Goal: Feedback & Contribution: Submit feedback/report problem

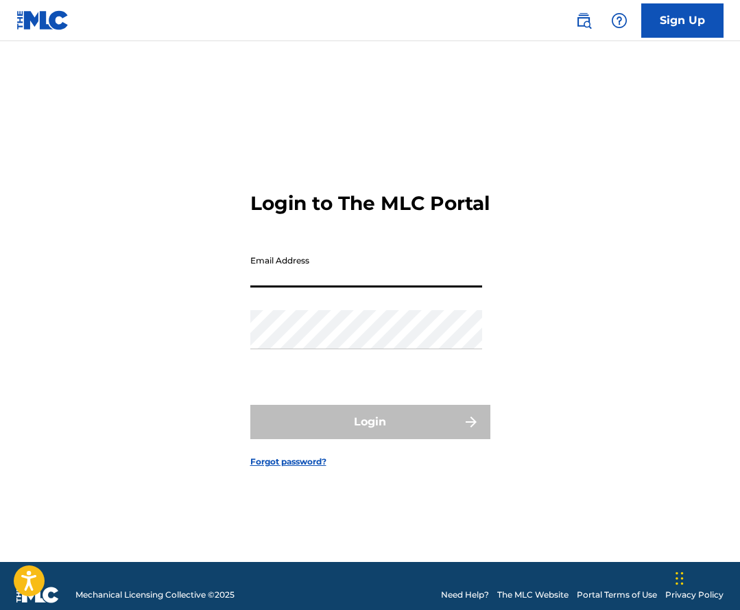
type input "[EMAIL_ADDRESS][DOMAIN_NAME]"
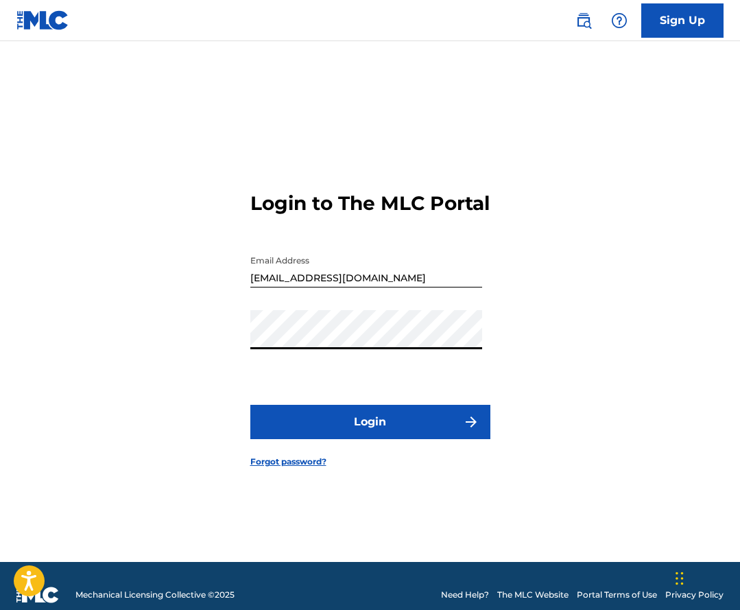
click at [304, 439] on button "Login" at bounding box center [370, 422] width 240 height 34
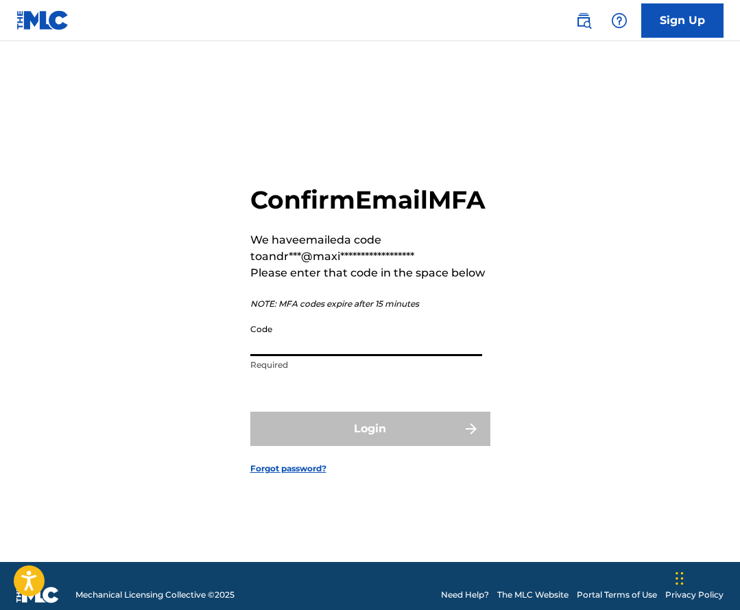
click at [275, 348] on input "Code" at bounding box center [366, 336] width 232 height 39
click at [305, 356] on input "Code" at bounding box center [366, 336] width 232 height 39
paste input "800998"
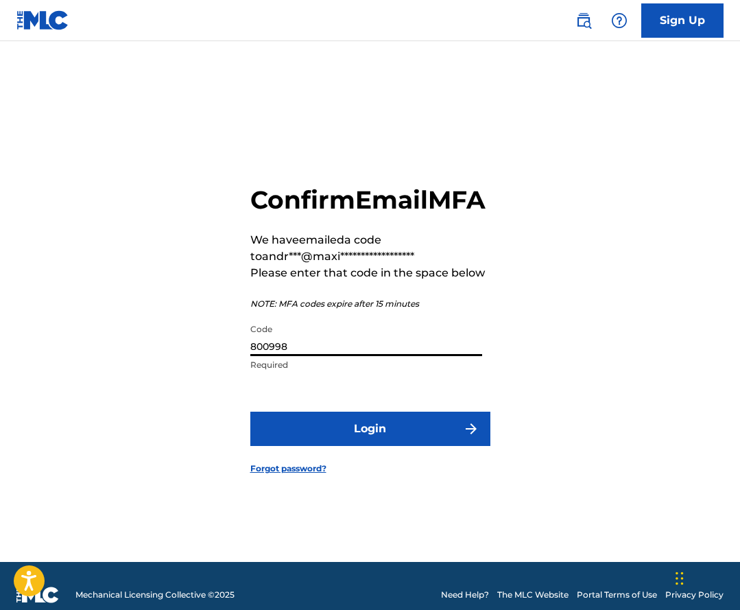
type input "800998"
click at [314, 432] on button "Login" at bounding box center [370, 429] width 240 height 34
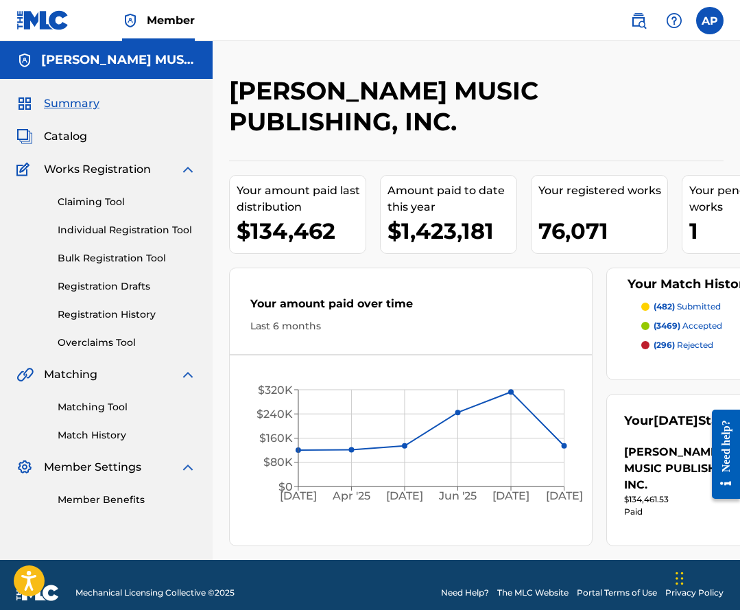
click at [674, 19] on img at bounding box center [674, 20] width 16 height 16
click at [657, 50] on link "Contact us" at bounding box center [674, 39] width 117 height 33
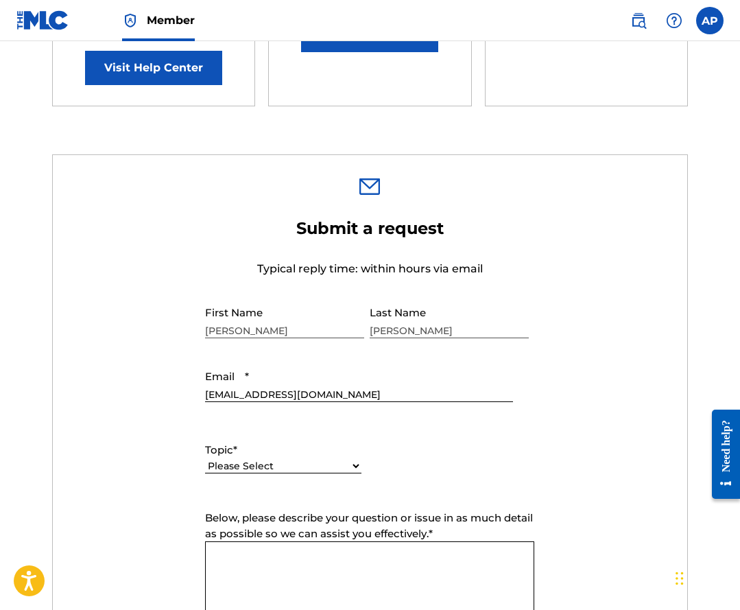
scroll to position [349, 0]
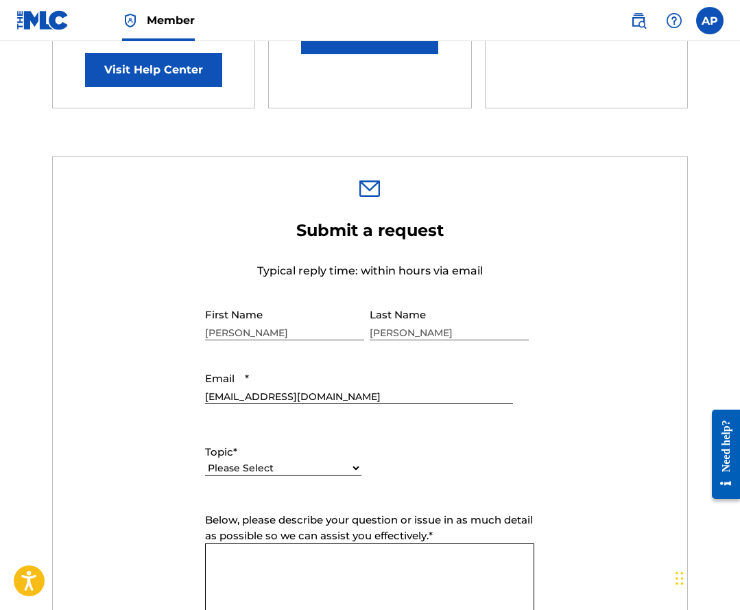
click at [237, 460] on div "Please Select I need help with my account I need help with managing my catalog …" at bounding box center [283, 475] width 156 height 31
click at [237, 461] on select "Please Select I need help with my account I need help with managing my catalog …" at bounding box center [283, 468] width 156 height 14
click at [205, 461] on select "Please Select I need help with my account I need help with managing my catalog …" at bounding box center [283, 468] width 156 height 14
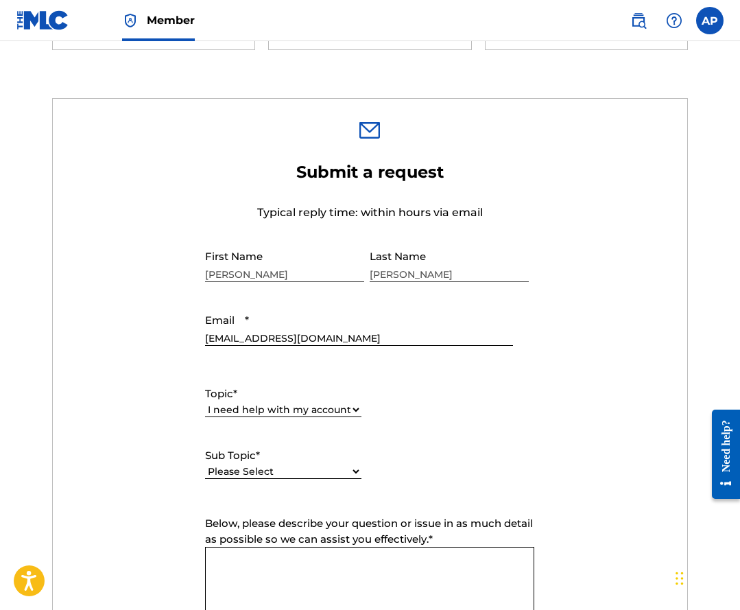
scroll to position [435, 0]
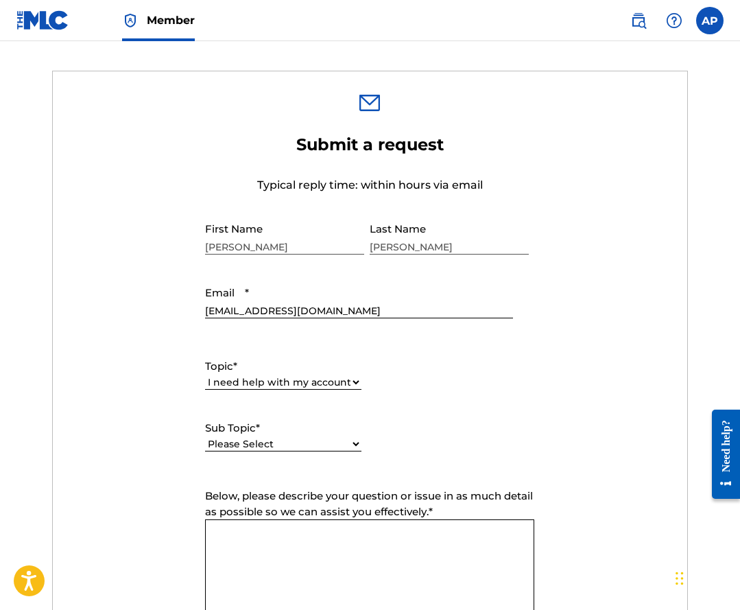
click at [301, 437] on select "Please Select I need help with my user account I can't log in to my user accoun…" at bounding box center [283, 444] width 156 height 14
click at [294, 375] on select "Please Select I need help with my account I need help with managing my catalog …" at bounding box center [283, 382] width 156 height 14
select select "I need help with managing my catalog"
click at [205, 375] on select "Please Select I need help with my account I need help with managing my catalog …" at bounding box center [283, 382] width 156 height 14
click at [277, 436] on div "Please Select I need help with CWR I need help registering my work(s) in The ML…" at bounding box center [283, 451] width 156 height 31
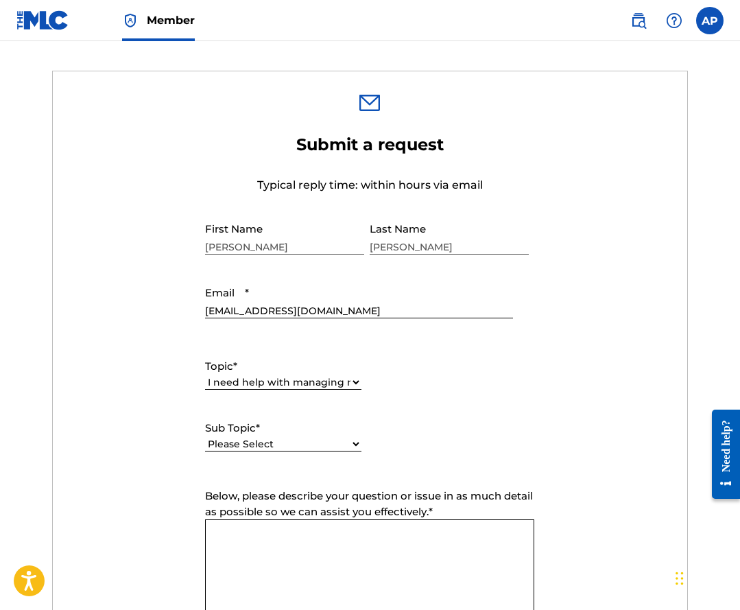
click at [277, 437] on select "Please Select I need help with CWR I need help registering my work(s) in The ML…" at bounding box center [283, 444] width 156 height 14
select select "I need help with a conflict or overclaim"
click at [205, 437] on select "Please Select I need help with CWR I need help registering my work(s) in The ML…" at bounding box center [283, 444] width 156 height 14
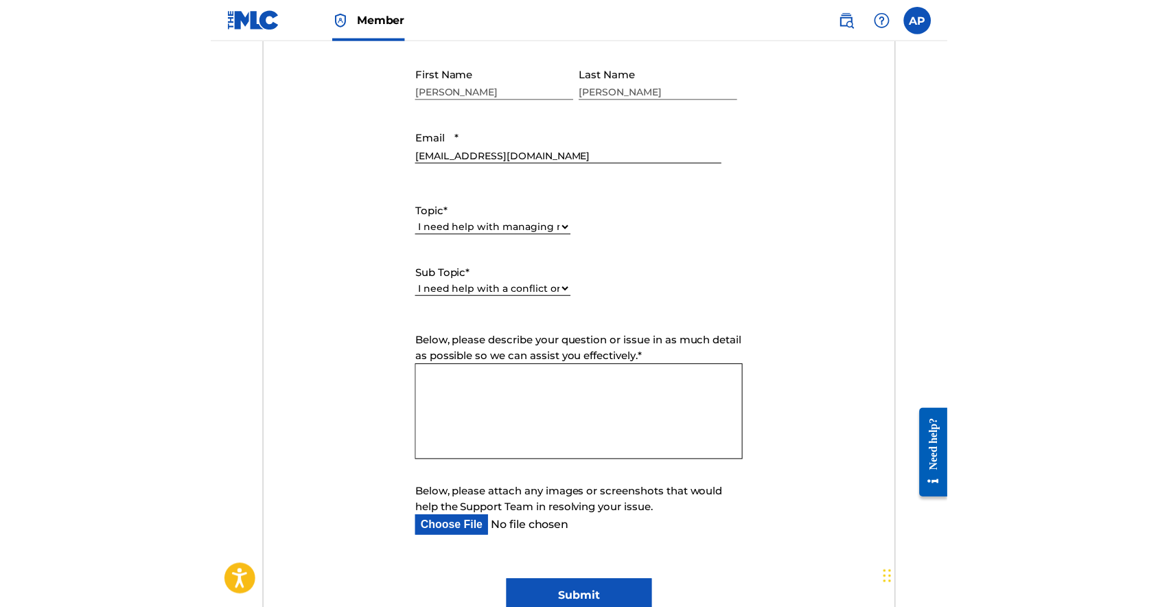
scroll to position [636, 0]
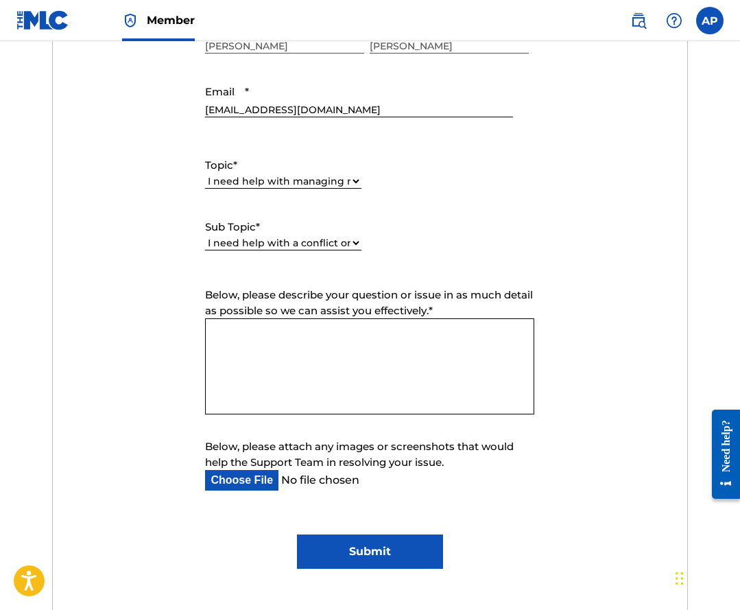
click at [234, 477] on form "Submit a request Typical reply time: within hours via email First Name [PERSON_…" at bounding box center [370, 250] width 635 height 635
click at [235, 471] on input "Below, please attach any images or screenshots that would help the Support Team…" at bounding box center [358, 480] width 307 height 21
type input "C:\fakepath\RE- Work Conflict- -[PERSON_NAME]- (A4044M) - MLC Conflict Procedur…"
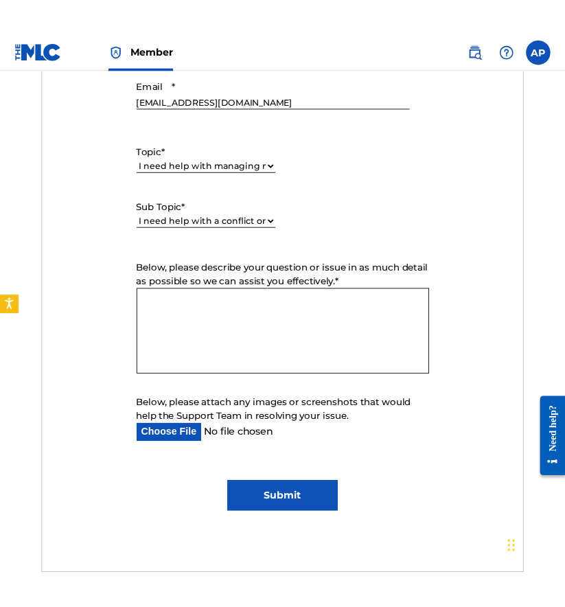
scroll to position [682, 0]
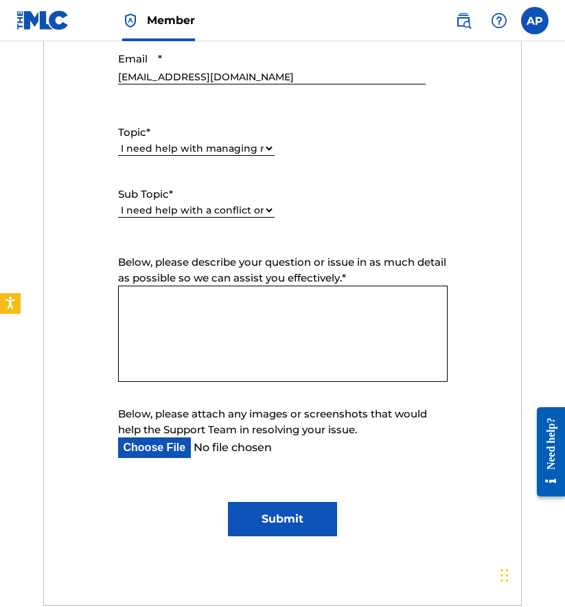
click at [220, 307] on textarea "Below, please describe your question or issue in as much detail as possible so …" at bounding box center [282, 333] width 329 height 96
paste textarea "A4044M"
paste textarea "MLC Conflict Procedure ID No. 26605610618"
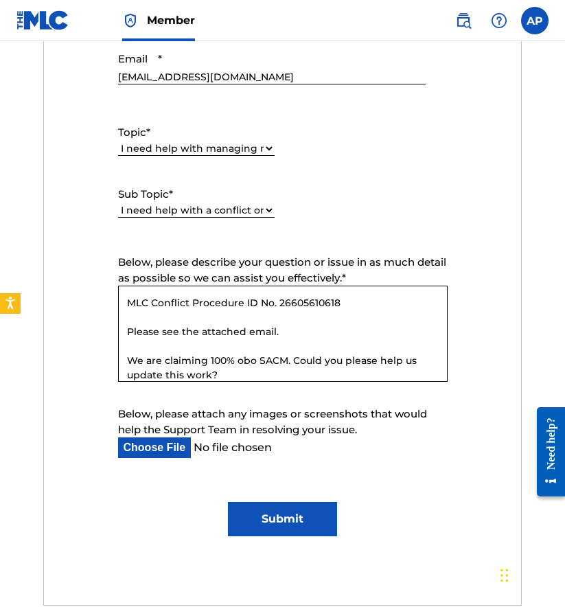
scroll to position [85, 0]
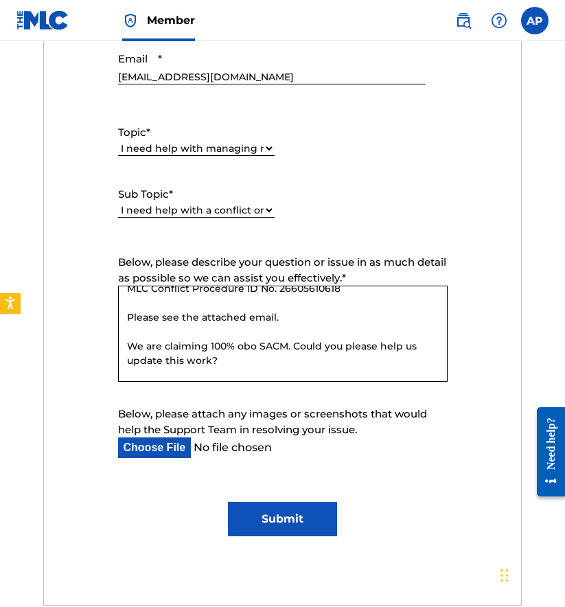
click at [257, 336] on textarea "Hello, I am reaching out regarding work # A4044M "[PERSON_NAME]" MLC Conflict P…" at bounding box center [282, 333] width 329 height 96
click at [257, 339] on textarea "Hello, I am reaching out regarding work # A4044M "[PERSON_NAME]" MLC Conflict P…" at bounding box center [282, 333] width 329 height 96
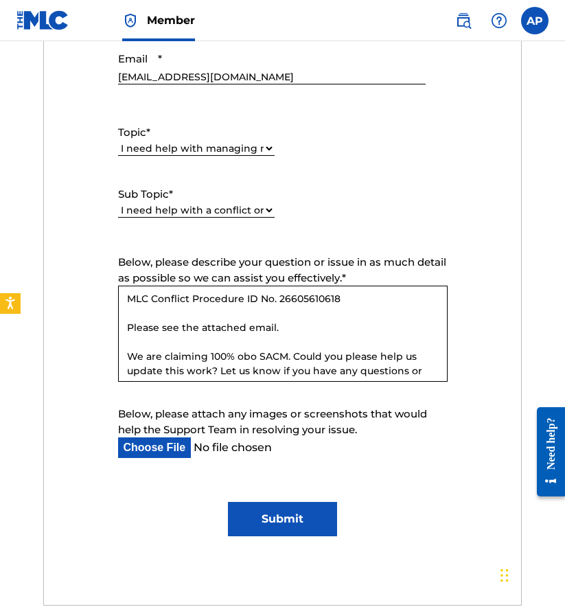
scroll to position [109, 0]
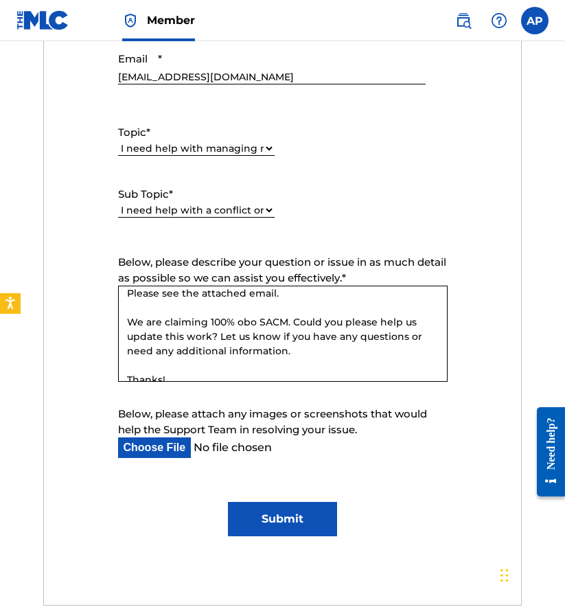
type textarea "Hello, I am reaching out regarding work # A4044M "[PERSON_NAME]" MLC Conflict P…"
click at [277, 525] on input "Submit" at bounding box center [283, 519] width 110 height 34
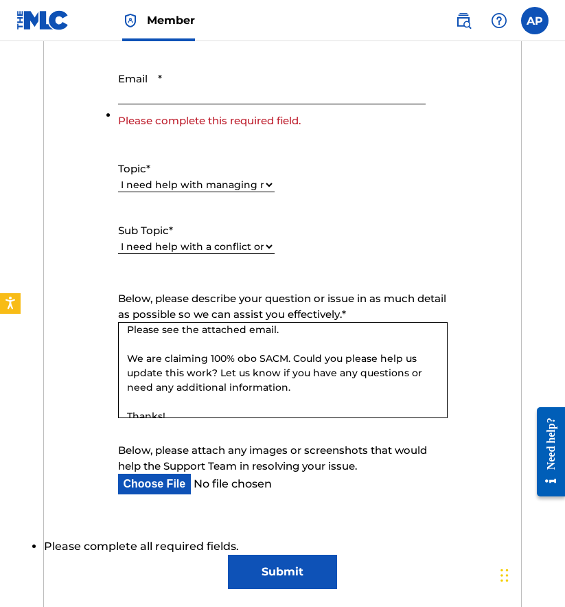
scroll to position [662, 0]
click at [233, 86] on input "Email *" at bounding box center [271, 85] width 307 height 39
type input "[EMAIL_ADDRESS][DOMAIN_NAME]"
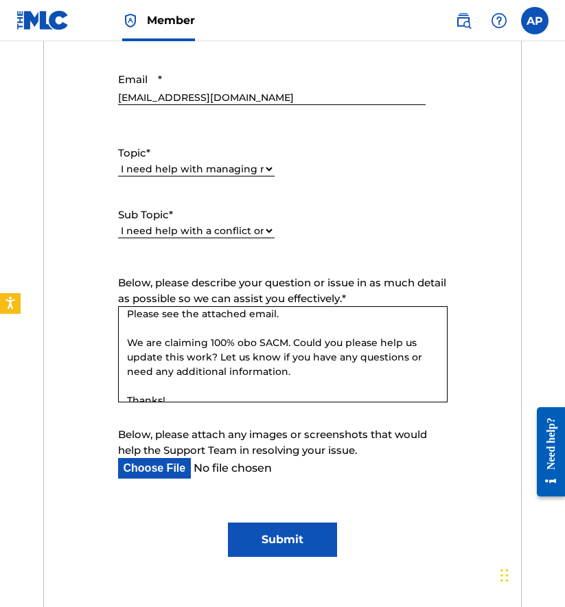
click at [255, 563] on div "Submit a request Typical reply time: within hours via email First Name [PERSON_…" at bounding box center [283, 261] width 478 height 727
click at [255, 548] on input "Submit" at bounding box center [283, 539] width 110 height 34
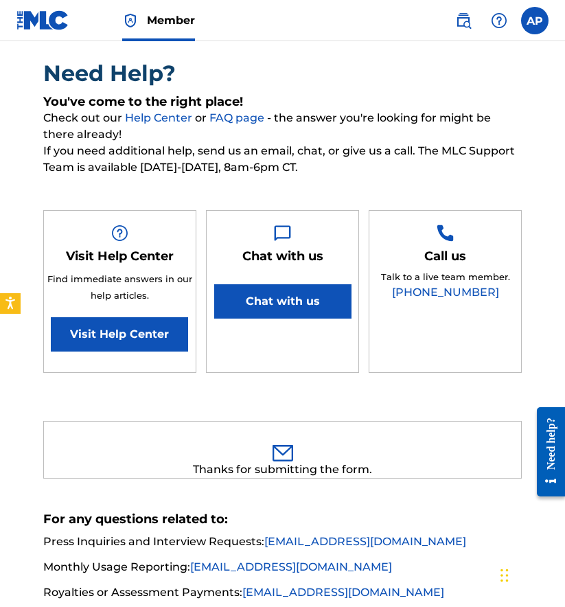
scroll to position [0, 0]
